Goal: Transaction & Acquisition: Purchase product/service

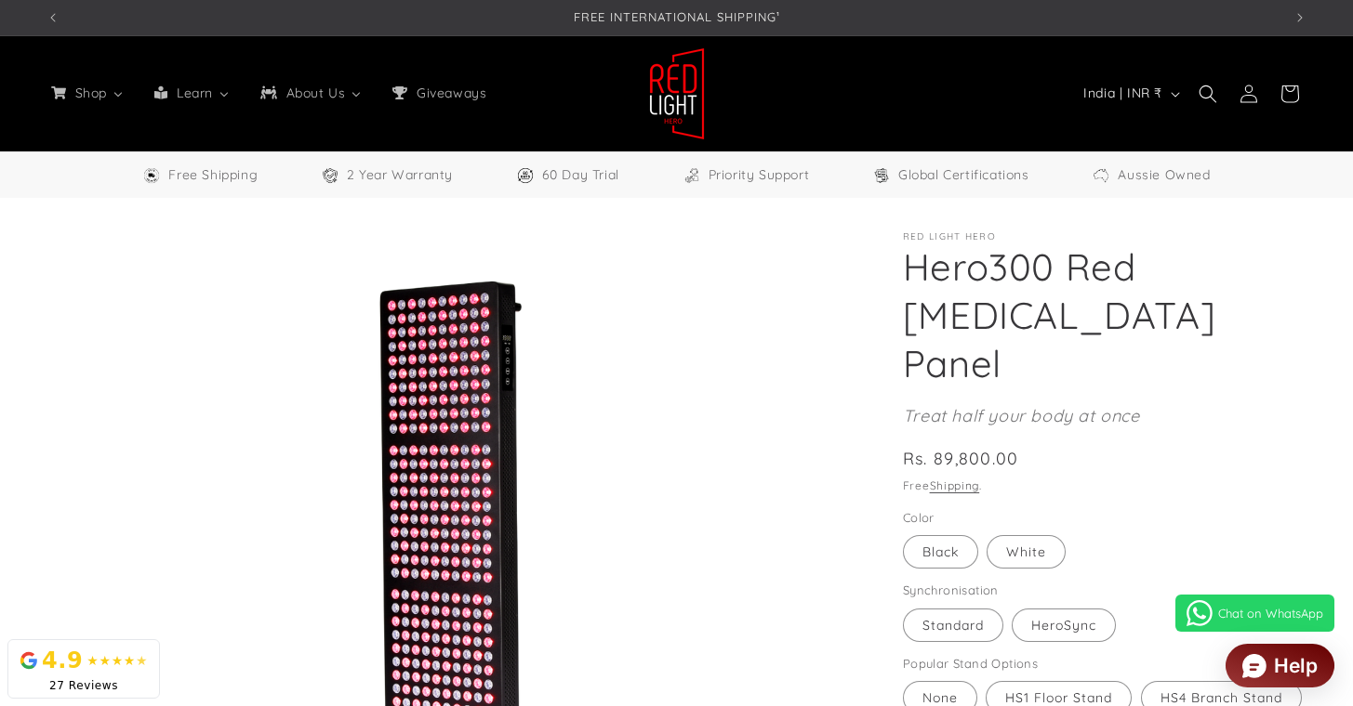
select select "**"
drag, startPoint x: 571, startPoint y: 94, endPoint x: 706, endPoint y: 177, distance: 159.0
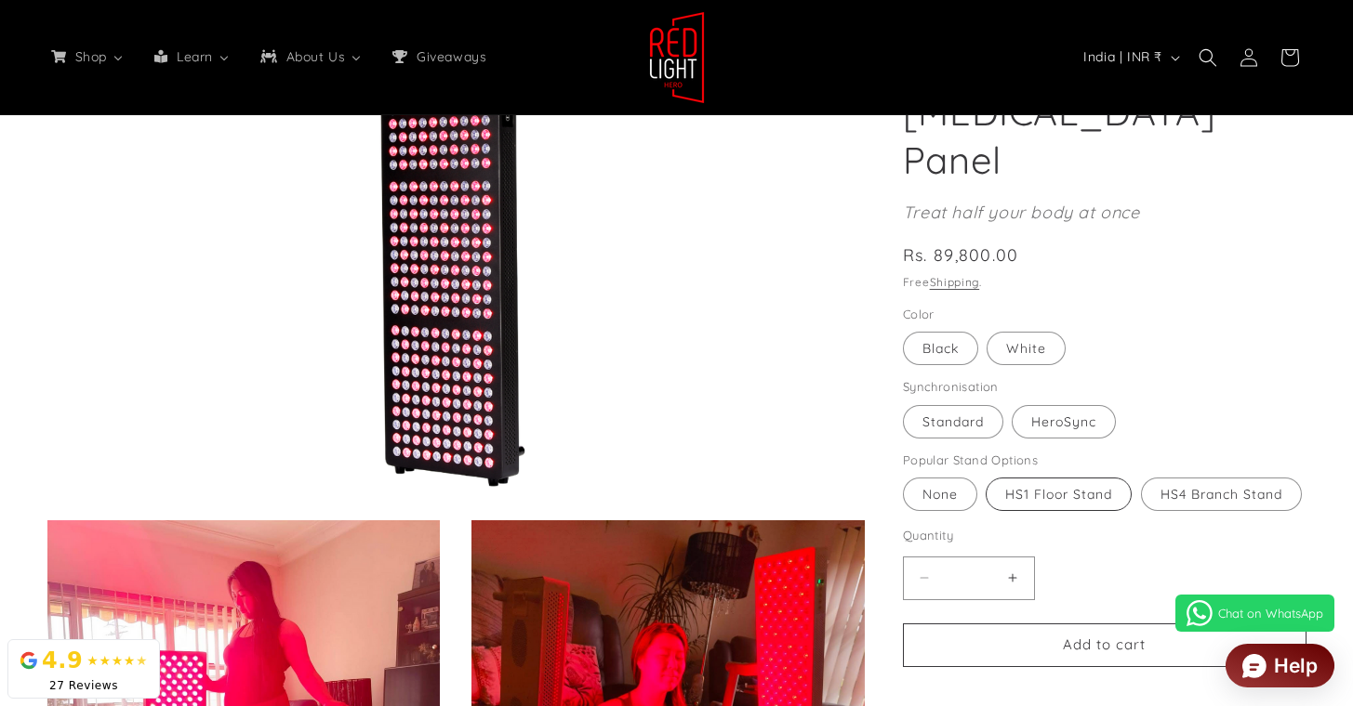
scroll to position [0, 1235]
click at [1109, 478] on label "HS1 Floor Stand Variant sold out or unavailable" at bounding box center [1058, 494] width 146 height 33
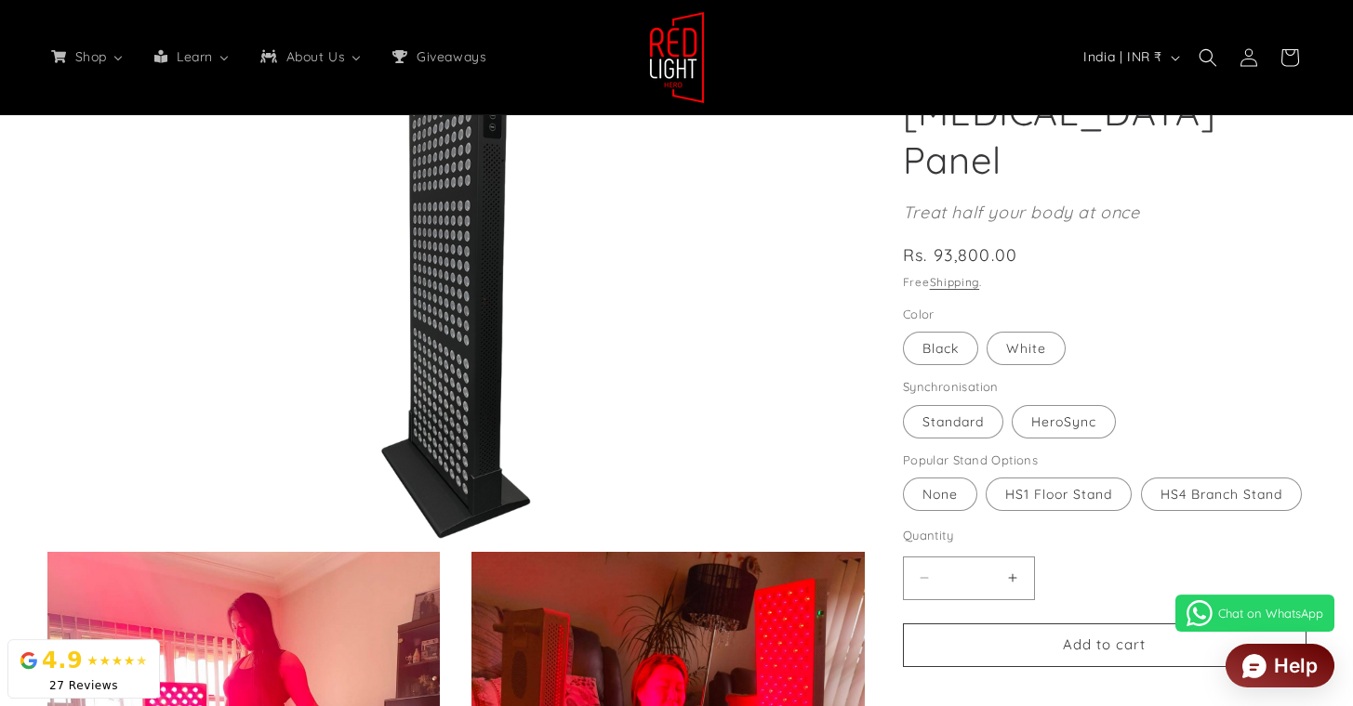
scroll to position [250, 0]
click at [1100, 405] on label "HeroSync Variant sold out or unavailable" at bounding box center [1063, 421] width 104 height 33
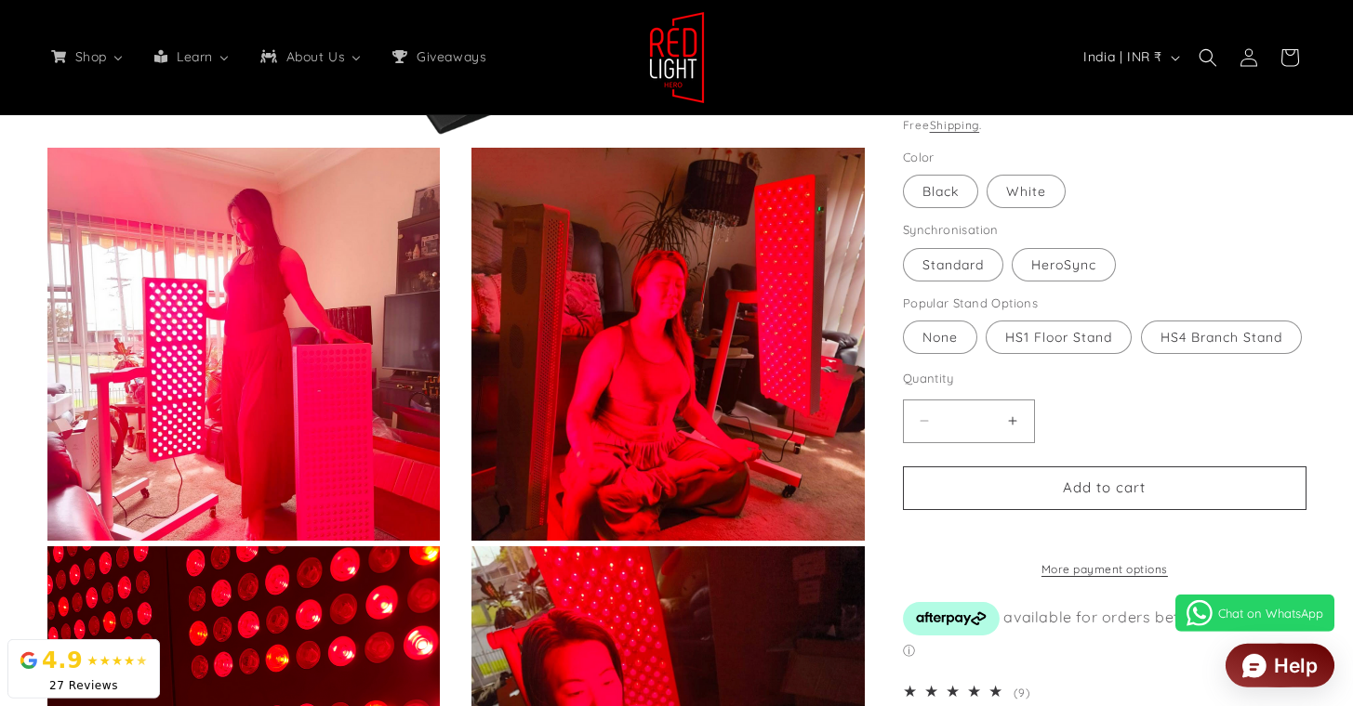
scroll to position [0, 3706]
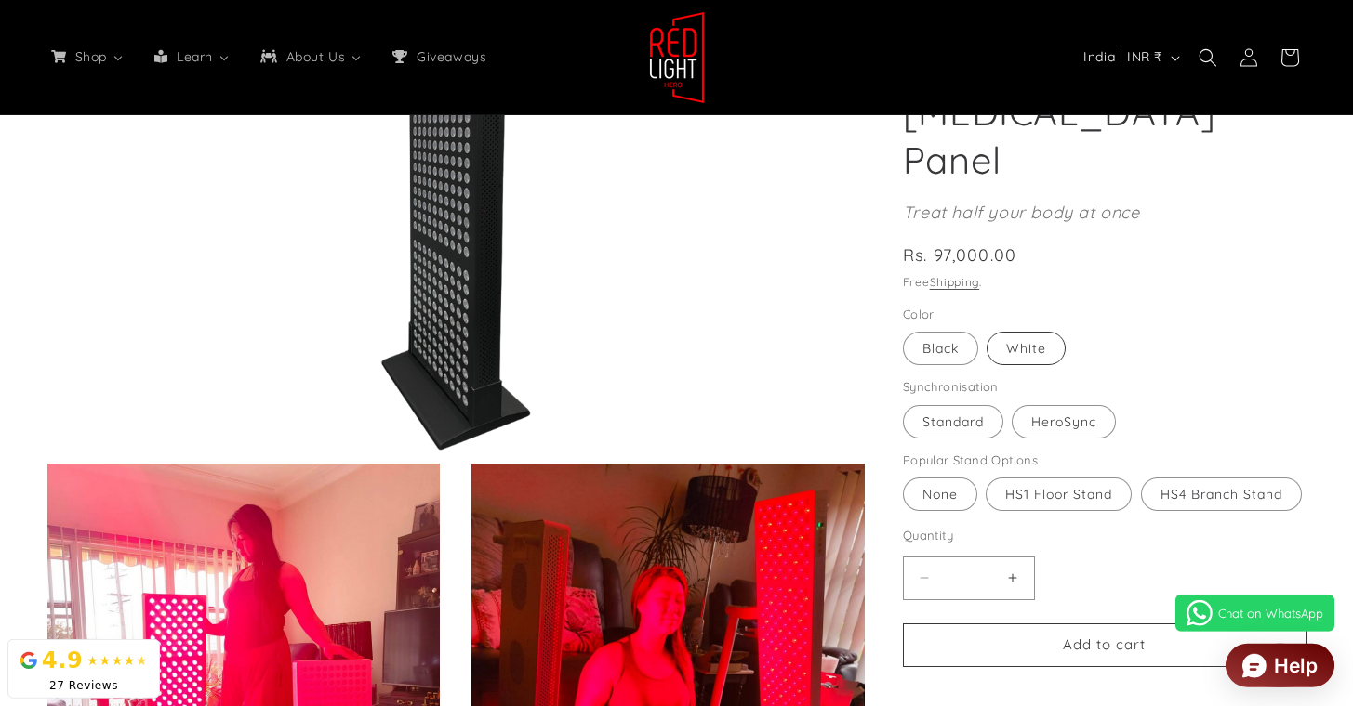
click at [1019, 332] on label "White Variant sold out or unavailable" at bounding box center [1025, 348] width 79 height 33
type input "**********"
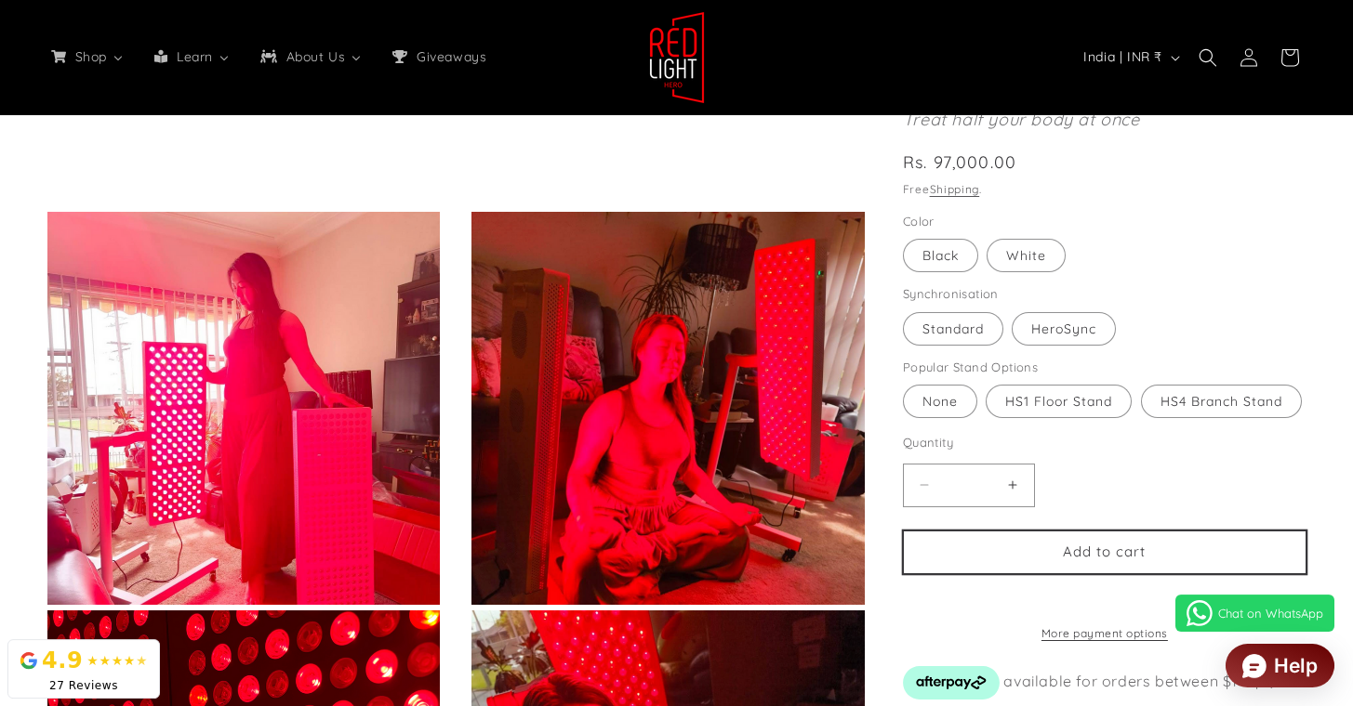
scroll to position [684, 0]
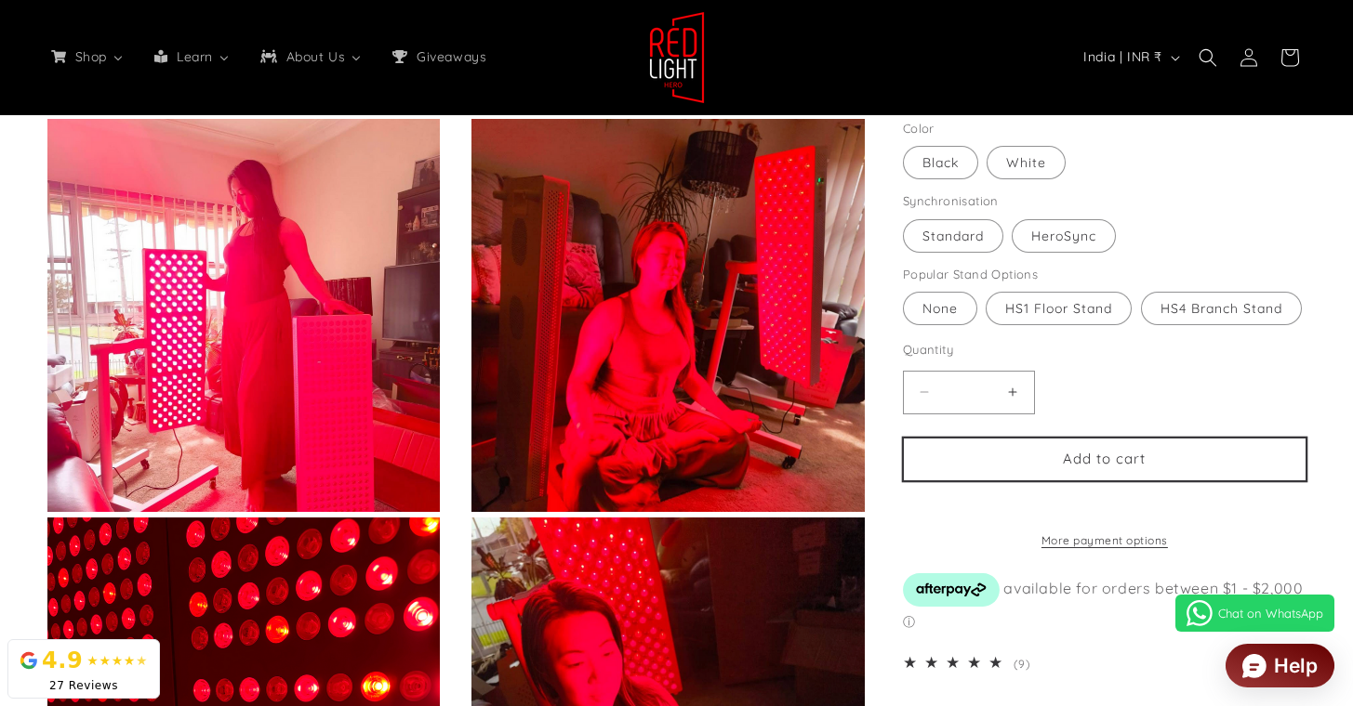
click at [1100, 454] on button "Add to cart" at bounding box center [1104, 460] width 403 height 44
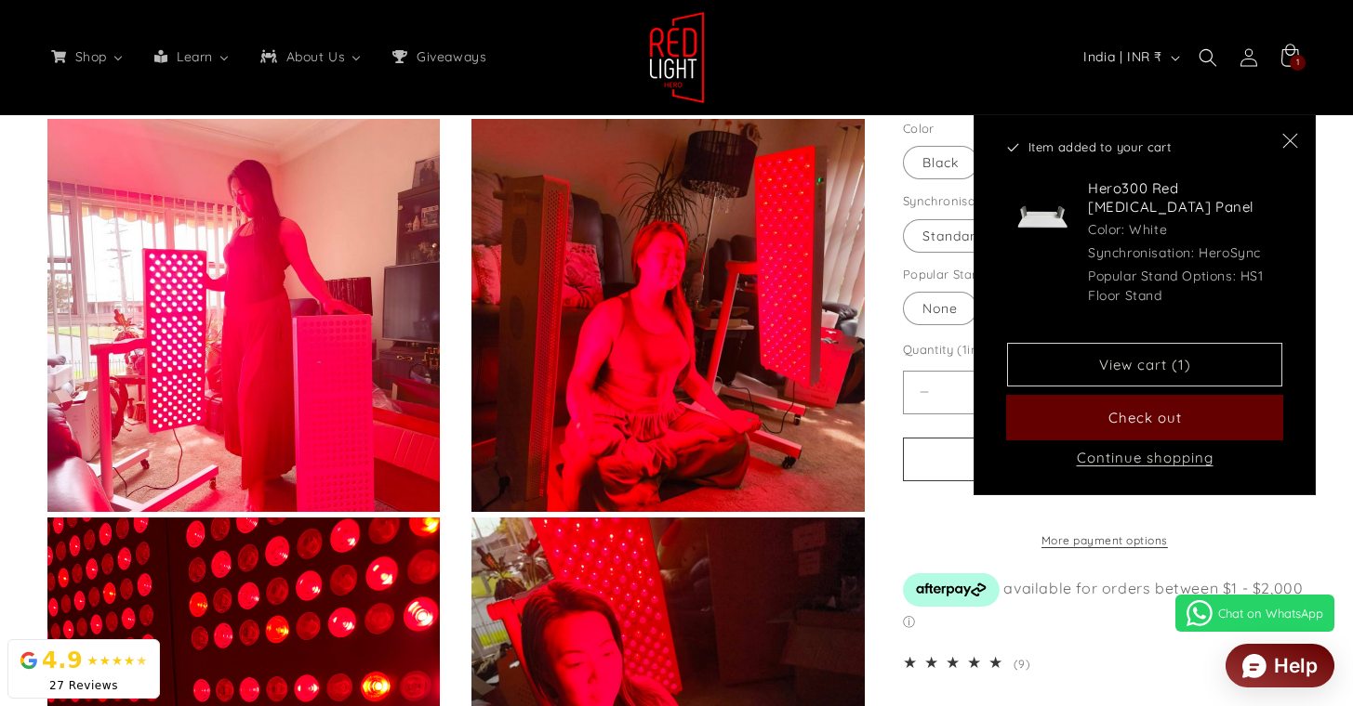
click at [1127, 426] on button "Check out" at bounding box center [1144, 418] width 275 height 44
